Goal: Task Accomplishment & Management: Use online tool/utility

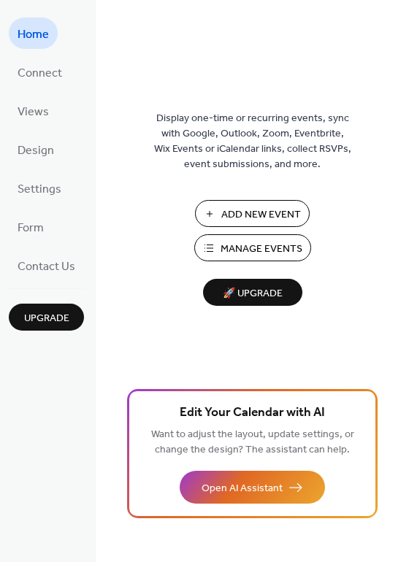
click at [248, 212] on span "Add New Event" at bounding box center [261, 214] width 80 height 15
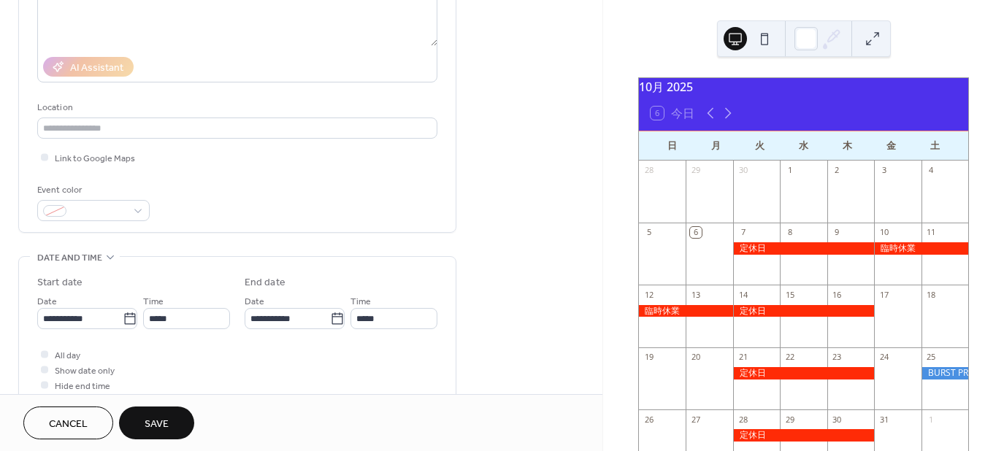
scroll to position [292, 0]
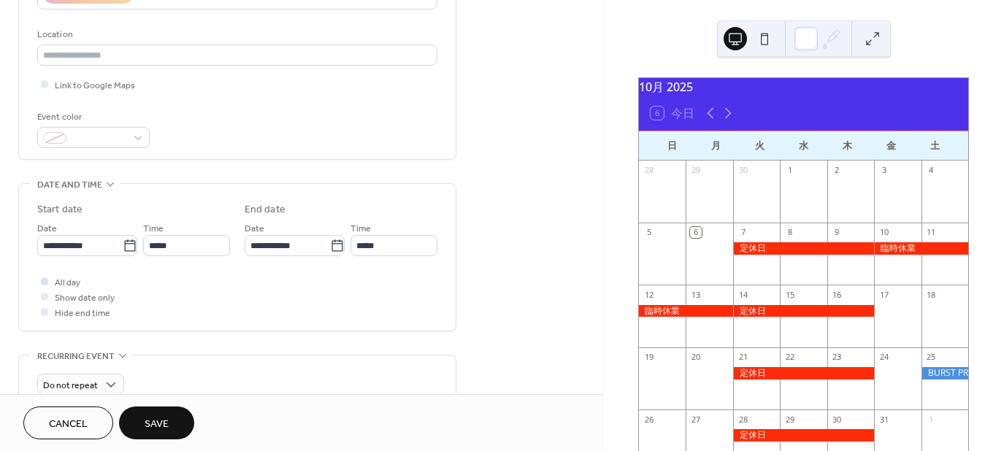
type input "*****"
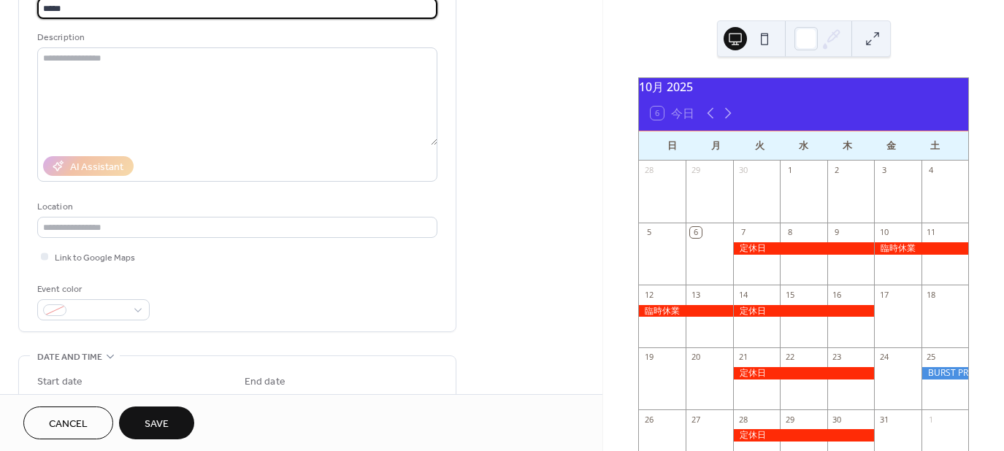
click at [42, 282] on div "Event color" at bounding box center [92, 289] width 110 height 15
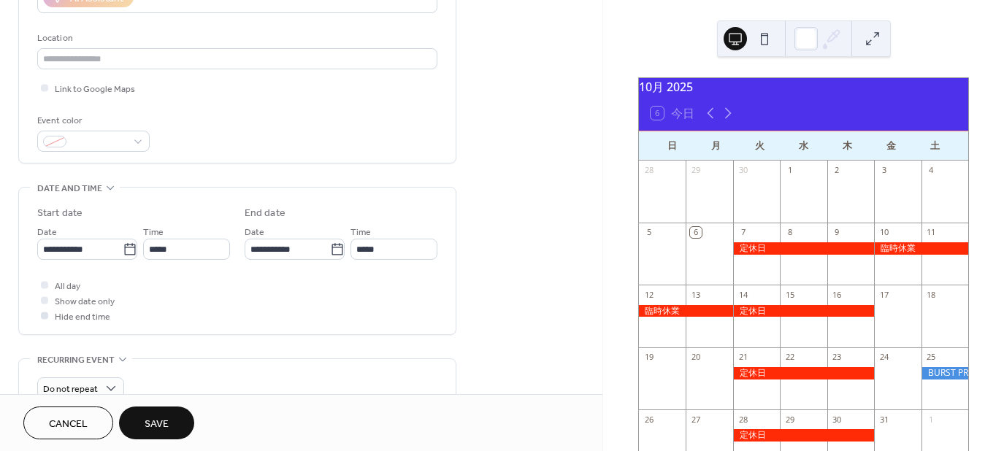
scroll to position [339, 0]
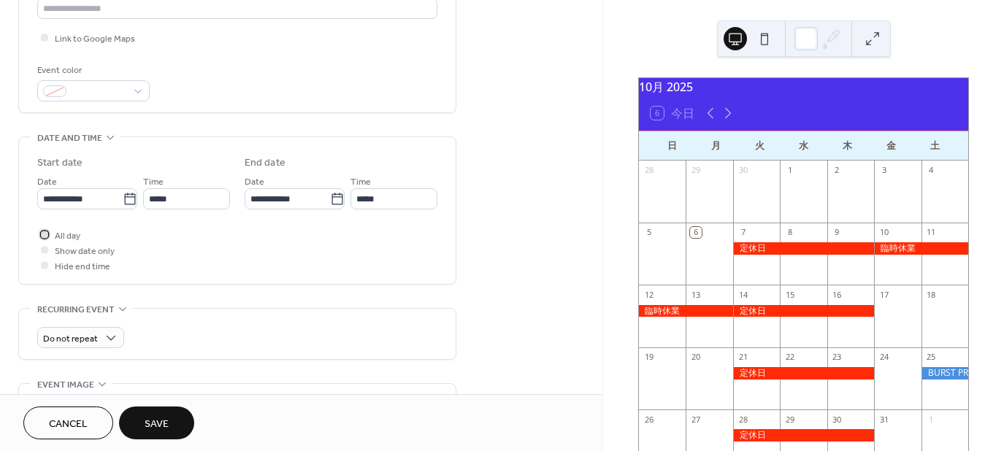
click at [42, 232] on div at bounding box center [44, 234] width 7 height 7
click at [158, 418] on span "Save" at bounding box center [157, 424] width 24 height 15
